Goal: Task Accomplishment & Management: Use online tool/utility

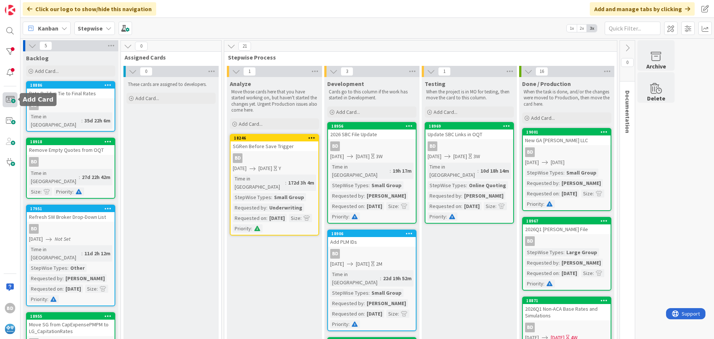
click at [10, 101] on span at bounding box center [10, 99] width 15 height 15
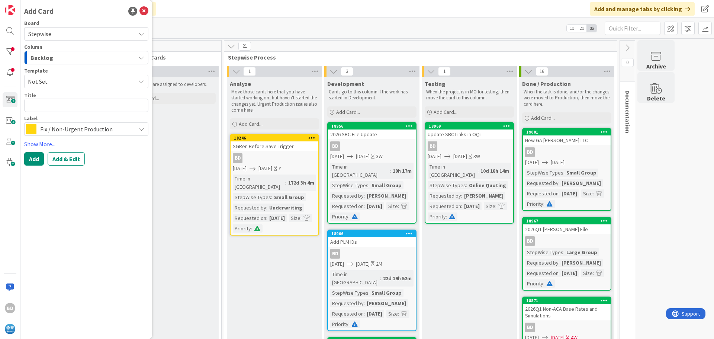
click at [44, 104] on textarea at bounding box center [86, 105] width 124 height 13
type textarea "x"
type textarea "A"
type textarea "x"
type textarea "Ad"
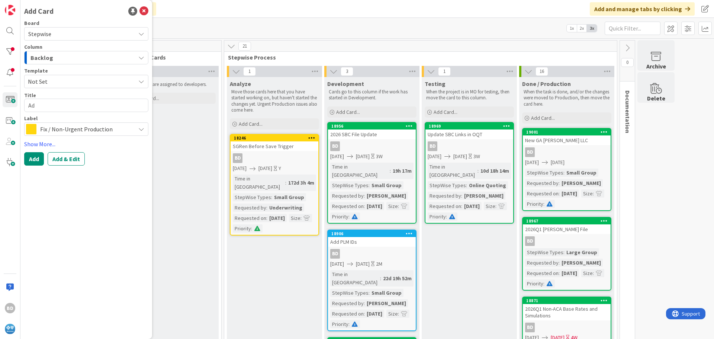
type textarea "x"
type textarea "Add"
type textarea "x"
type textarea "Add"
type textarea "x"
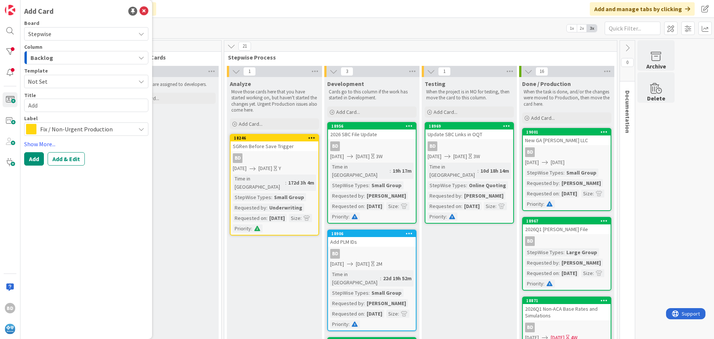
type textarea "Add P"
type textarea "x"
type textarea "Add PL"
type textarea "x"
type textarea "Add PLM"
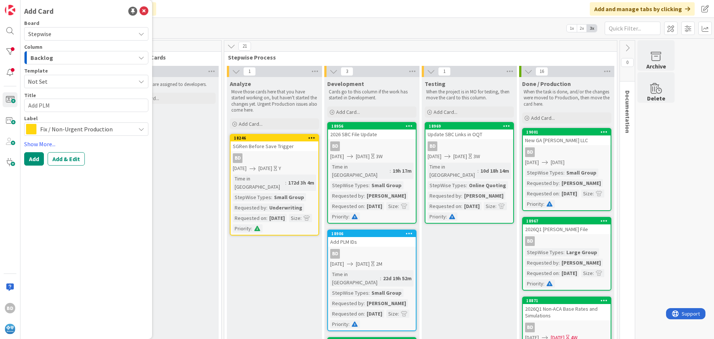
type textarea "x"
type textarea "Add PLM"
type textarea "x"
type textarea "Add PLM I"
type textarea "x"
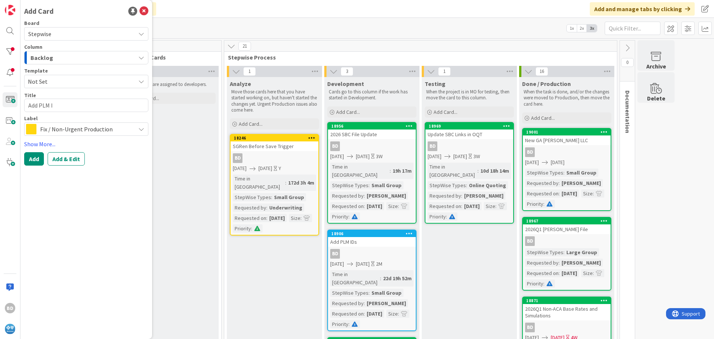
type textarea "Add PLM Id"
type textarea "x"
type textarea "Add PLM I"
type textarea "x"
type textarea "Add PLM ID"
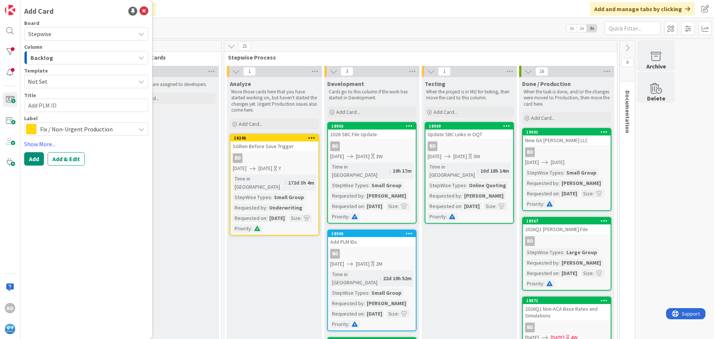
type textarea "x"
type textarea "Add PLM IDs"
type textarea "x"
type textarea "Add PLM IDs"
type textarea "x"
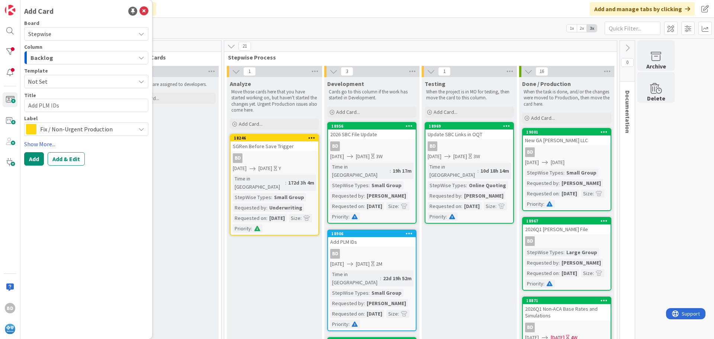
type textarea "Add PLM IDs f"
type textarea "x"
type textarea "Add PLM IDs fo"
type textarea "x"
type textarea "Add PLM IDs for"
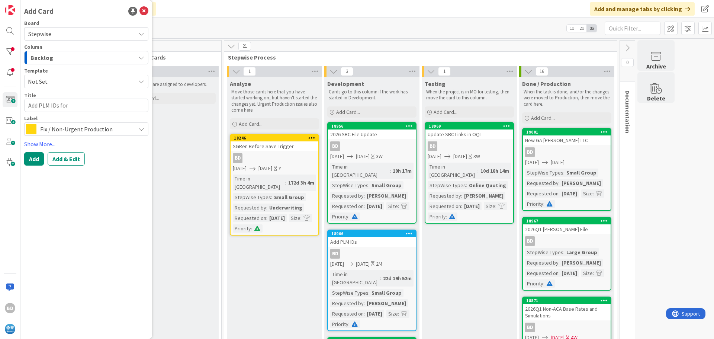
type textarea "x"
type textarea "Add PLM IDs for"
type textarea "x"
type textarea "Add PLM IDs for D"
type textarea "x"
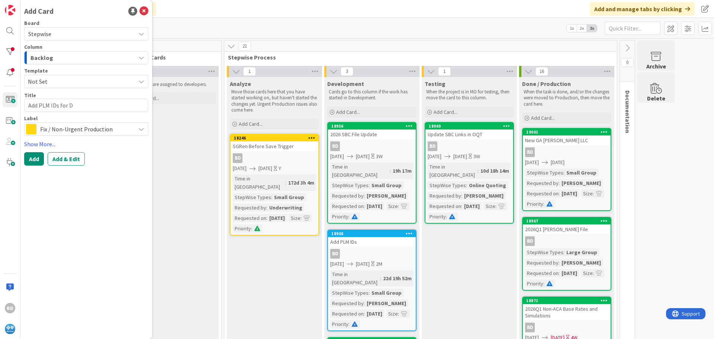
type textarea "Add PLM IDs for De"
type textarea "x"
type textarea "Add PLM IDs for Den"
type textarea "x"
type textarea "Add PLM IDs for Dent"
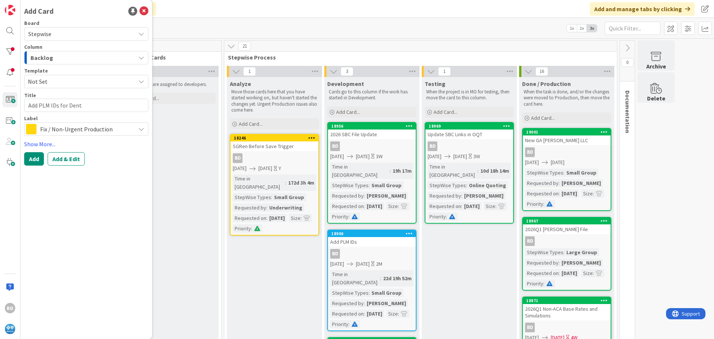
type textarea "x"
type textarea "Add PLM IDs for Denta"
type textarea "x"
type textarea "Add PLM IDs for Dental"
type textarea "x"
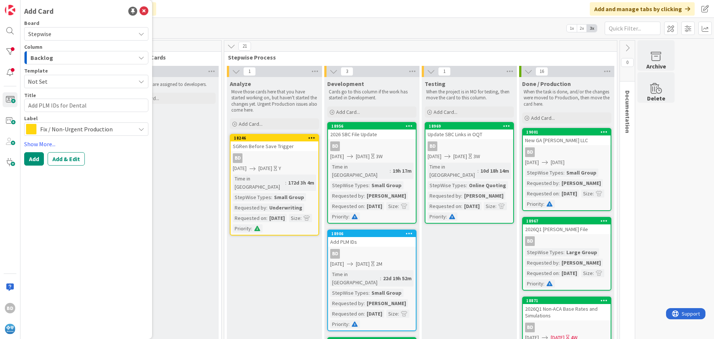
type textarea "Add PLM IDs for Dental"
type textarea "x"
type textarea "Add PLM IDs for Dental a"
type textarea "x"
type textarea "Add PLM IDs for Dental an"
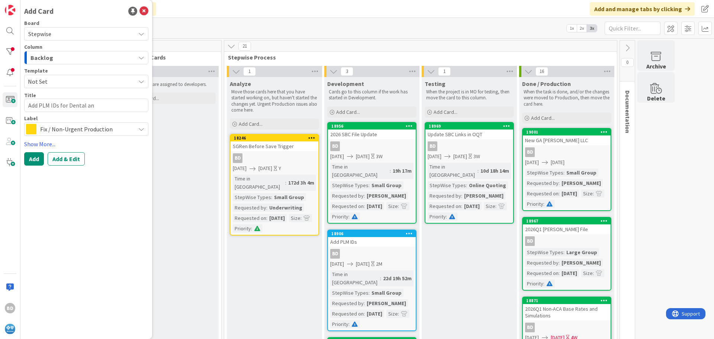
type textarea "x"
type textarea "Add PLM IDs for Dental and"
type textarea "x"
type textarea "Add PLM IDs for Dental and"
type textarea "x"
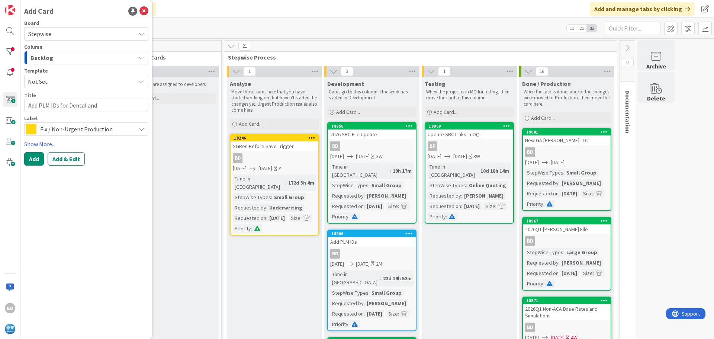
type textarea "Add PLM IDs for Dental and H"
type textarea "x"
type textarea "Add PLM IDs for Dental and HE"
type textarea "x"
type textarea "Add PLM IDs for Dental and HE."
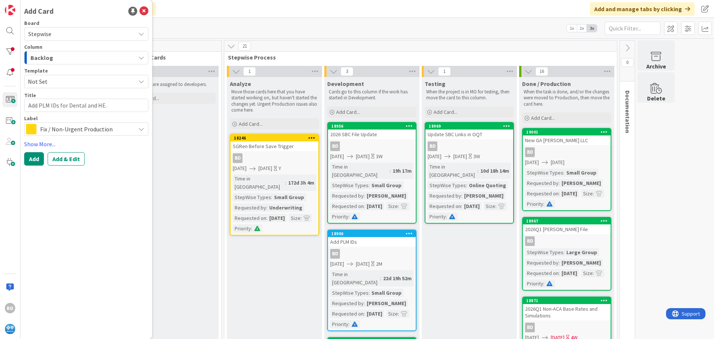
click at [65, 58] on div "Backlog" at bounding box center [82, 58] width 107 height 12
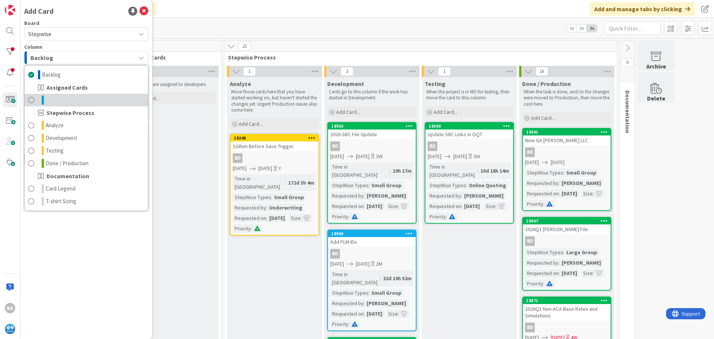
click at [62, 102] on link at bounding box center [86, 100] width 123 height 13
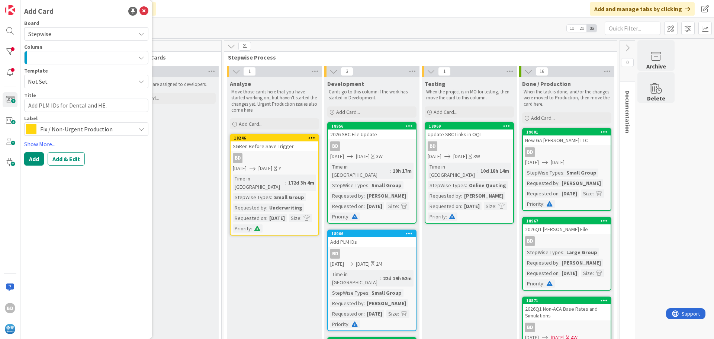
click at [80, 132] on span "Fix / Non-Urgent Production" at bounding box center [85, 129] width 91 height 10
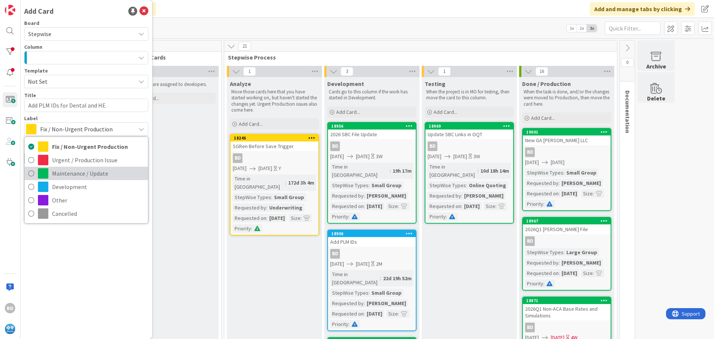
click at [71, 172] on span "Maintenance / Update" at bounding box center [98, 173] width 92 height 11
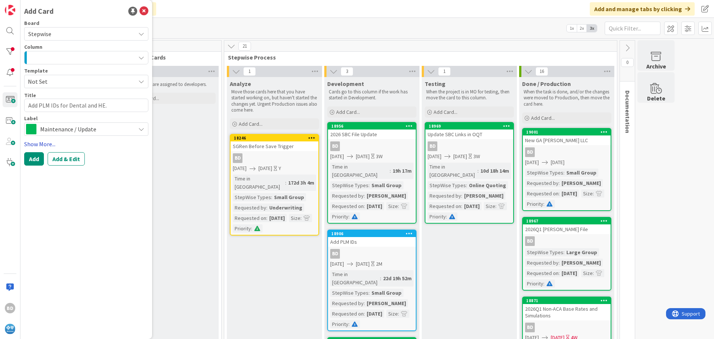
click at [49, 146] on link "Show More..." at bounding box center [86, 143] width 124 height 9
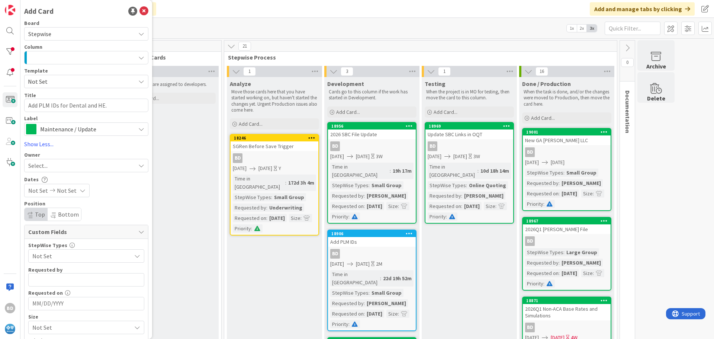
click at [54, 164] on div "Select..." at bounding box center [81, 165] width 107 height 9
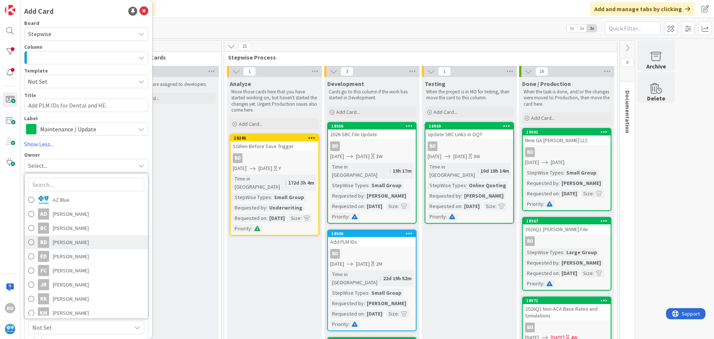
click at [62, 244] on span "[PERSON_NAME]" at bounding box center [71, 242] width 36 height 11
type textarea "x"
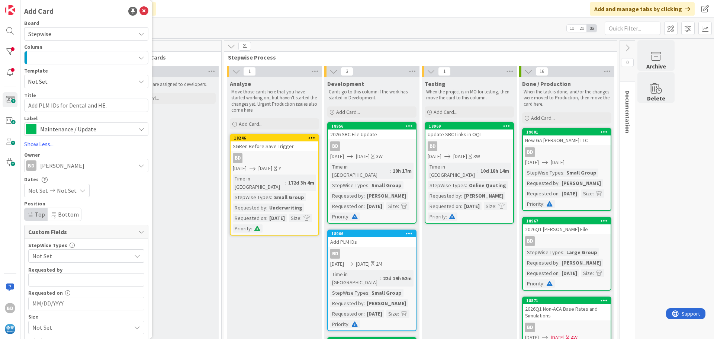
click at [35, 188] on span "Not Set" at bounding box center [38, 190] width 20 height 9
click at [52, 298] on td "29" at bounding box center [54, 297] width 15 height 14
type input "[DATE]"
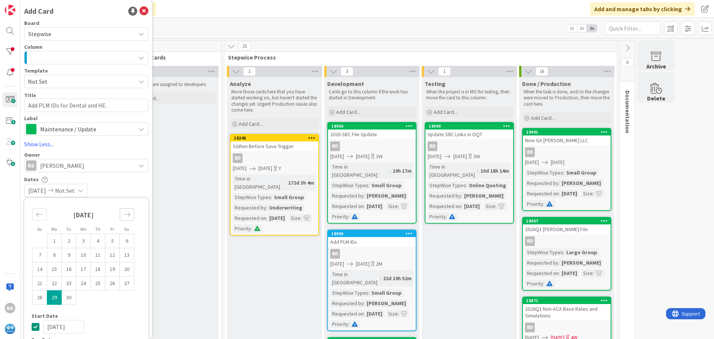
type textarea "x"
click at [125, 210] on div "Move forward to switch to the next month." at bounding box center [127, 214] width 15 height 12
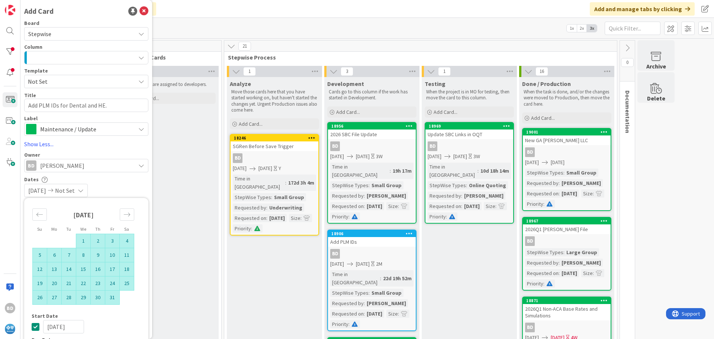
click at [109, 298] on td "31" at bounding box center [112, 297] width 15 height 14
type input "[DATE]"
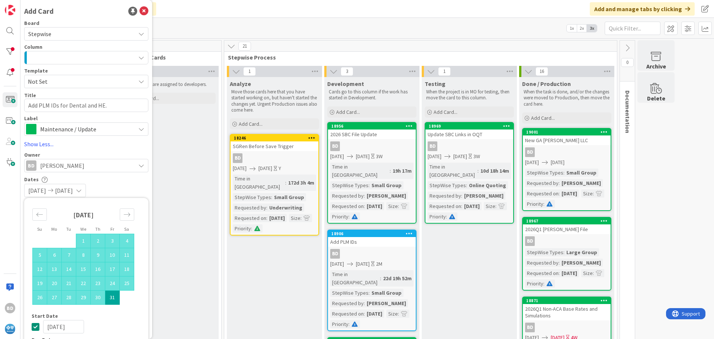
click at [125, 189] on div "[DATE] [DATE]" at bounding box center [86, 190] width 124 height 13
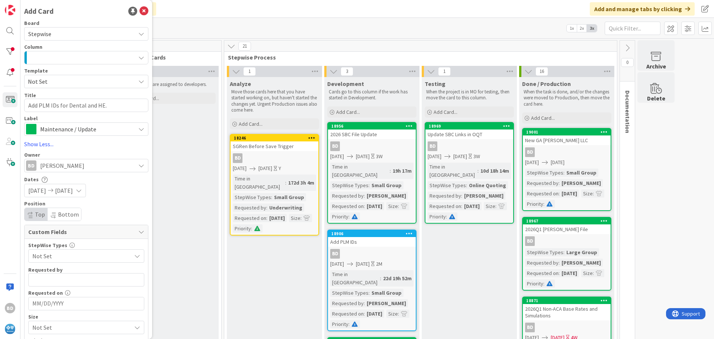
scroll to position [46, 0]
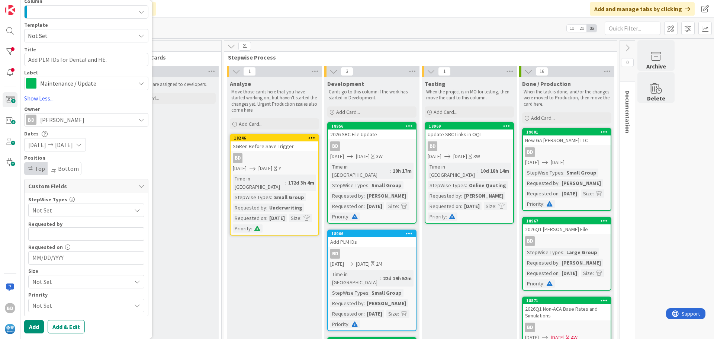
click at [79, 212] on span "Not Set" at bounding box center [79, 210] width 95 height 10
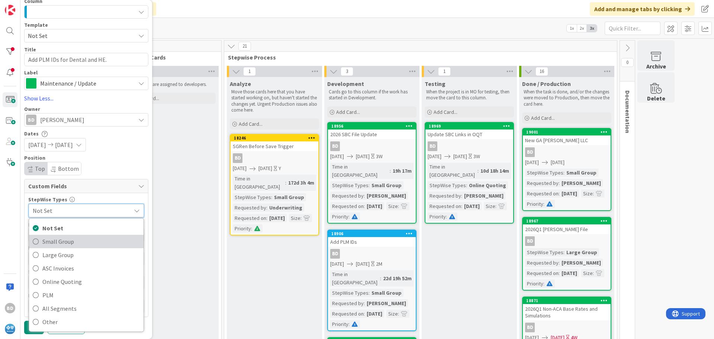
click at [61, 244] on span "Small Group" at bounding box center [90, 241] width 97 height 11
type textarea "x"
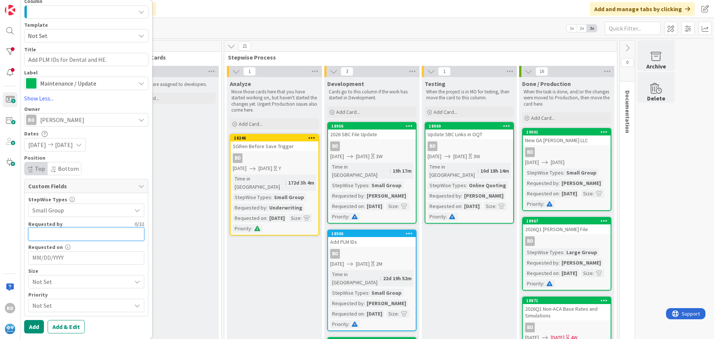
click at [50, 233] on input "text" at bounding box center [86, 233] width 116 height 13
type input "[PERSON_NAME]"
type textarea "x"
type input "[PERSON_NAME]"
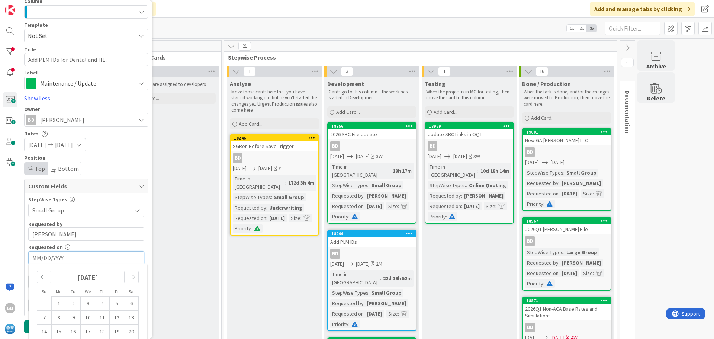
click at [54, 258] on input "MM/DD/YYYY" at bounding box center [86, 257] width 108 height 13
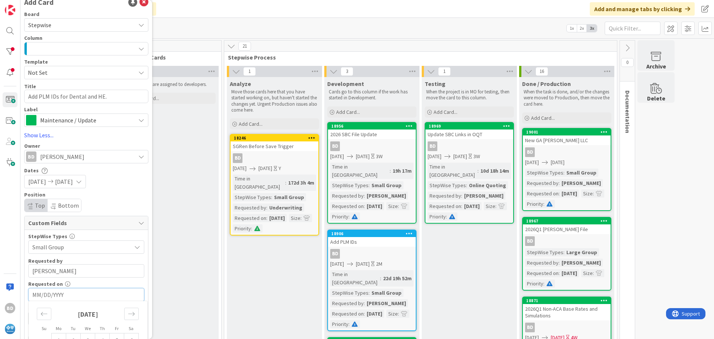
scroll to position [0, 0]
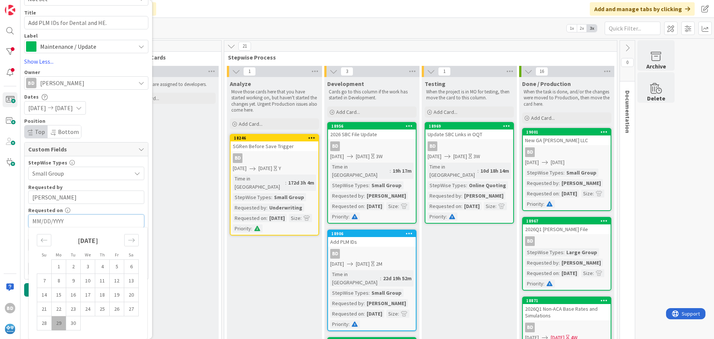
click at [59, 322] on td "29" at bounding box center [59, 323] width 15 height 14
type textarea "x"
type input "[DATE]"
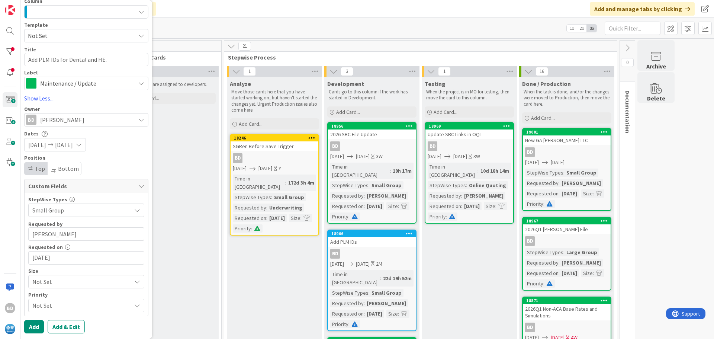
click at [46, 282] on span "Not Set" at bounding box center [79, 281] width 95 height 10
click at [61, 224] on span "Small" at bounding box center [97, 223] width 86 height 11
click at [53, 305] on span "Not Set" at bounding box center [79, 305] width 95 height 10
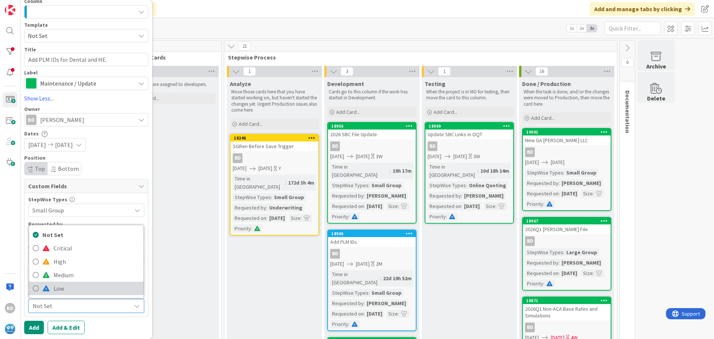
click at [55, 288] on span "Low" at bounding box center [97, 288] width 86 height 11
type textarea "x"
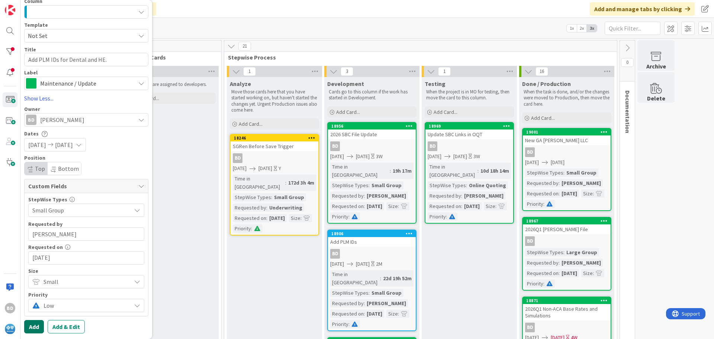
click at [36, 325] on button "Add" at bounding box center [34, 326] width 20 height 13
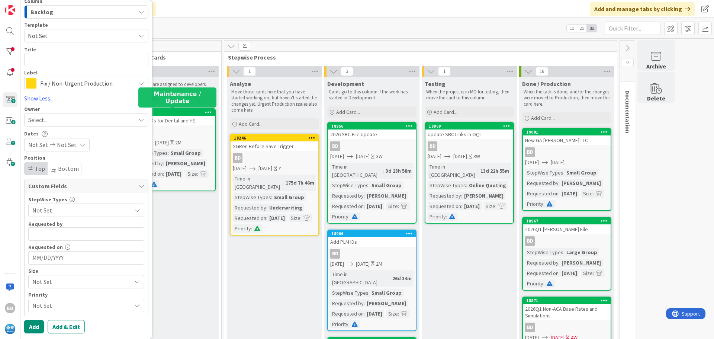
click at [178, 91] on div "These cards are assigned to developers. Add Card..." at bounding box center [170, 91] width 95 height 28
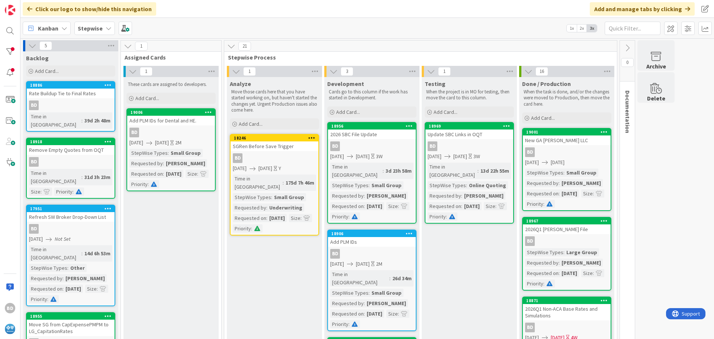
click at [166, 119] on div "Add PLM IDs for Dental and HE." at bounding box center [171, 121] width 88 height 10
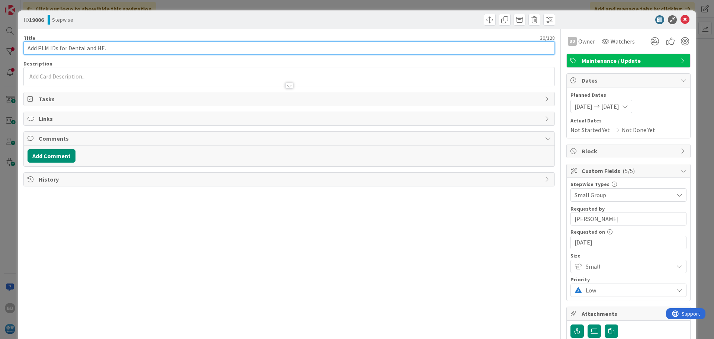
click at [178, 47] on input "Add PLM IDs for Dental and HE." at bounding box center [289, 47] width 532 height 13
type input "Add PLM IDs for Dental and HE"
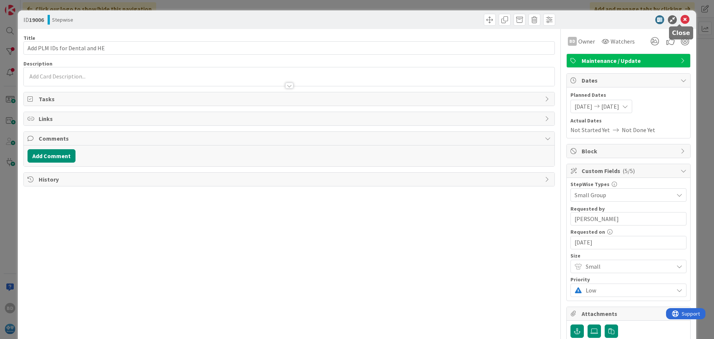
click at [681, 17] on icon at bounding box center [685, 19] width 9 height 9
